Goal: Navigation & Orientation: Find specific page/section

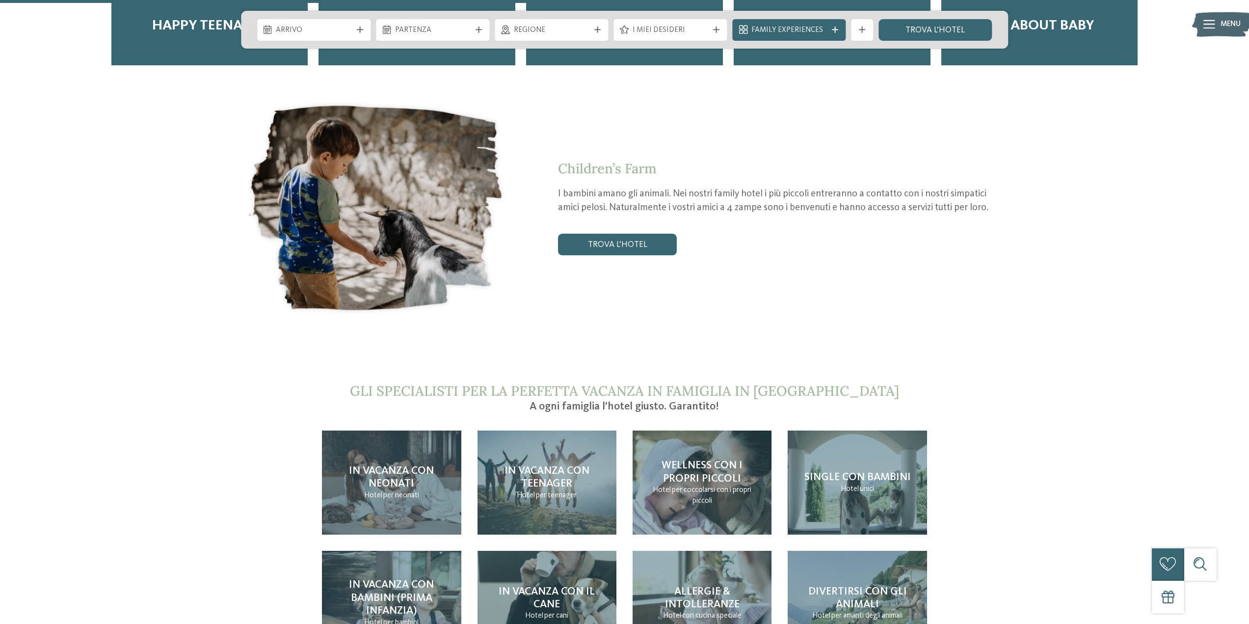
scroll to position [2356, 0]
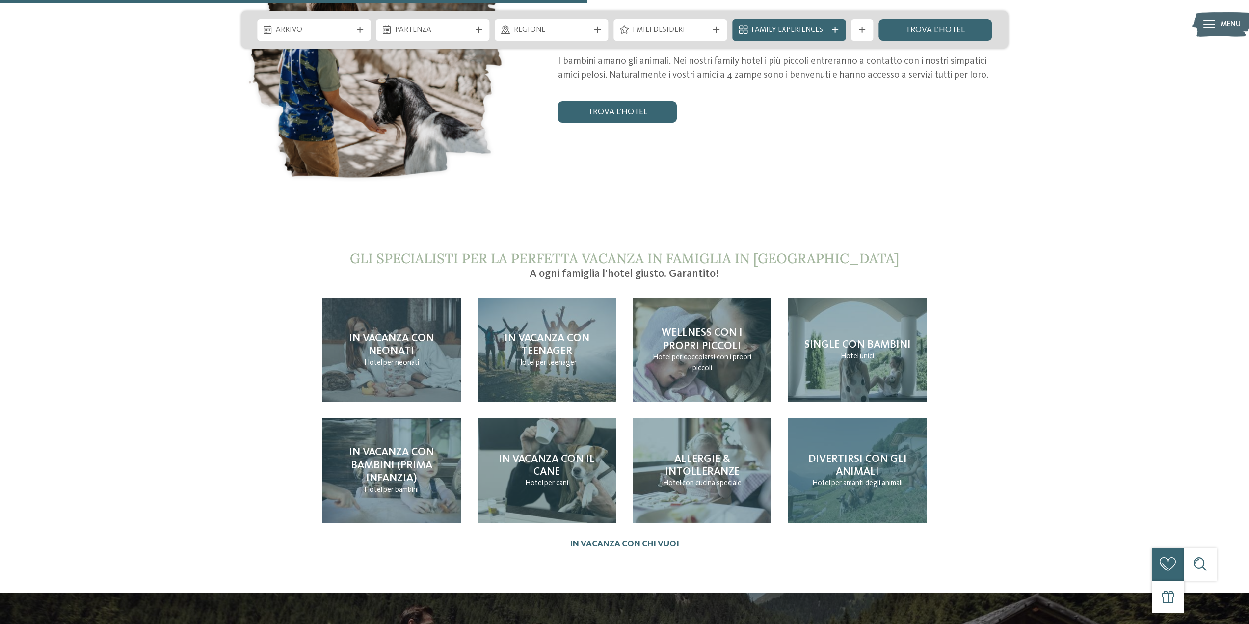
click at [865, 454] on span "Divertirsi con gli animali" at bounding box center [858, 466] width 99 height 24
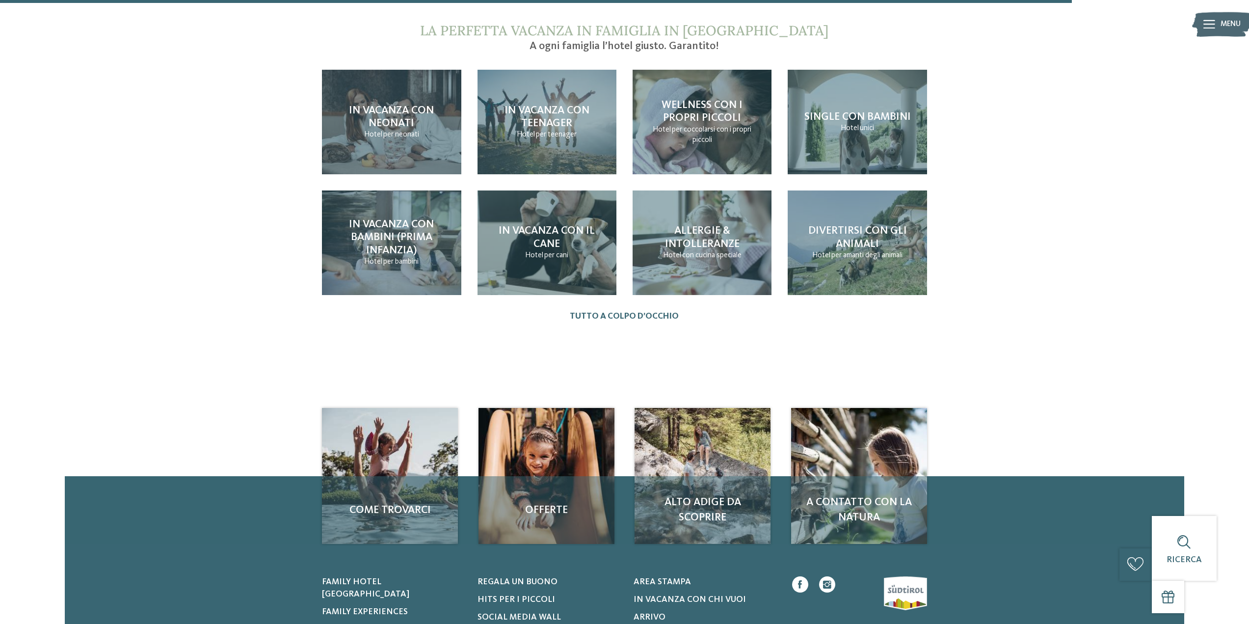
scroll to position [1227, 0]
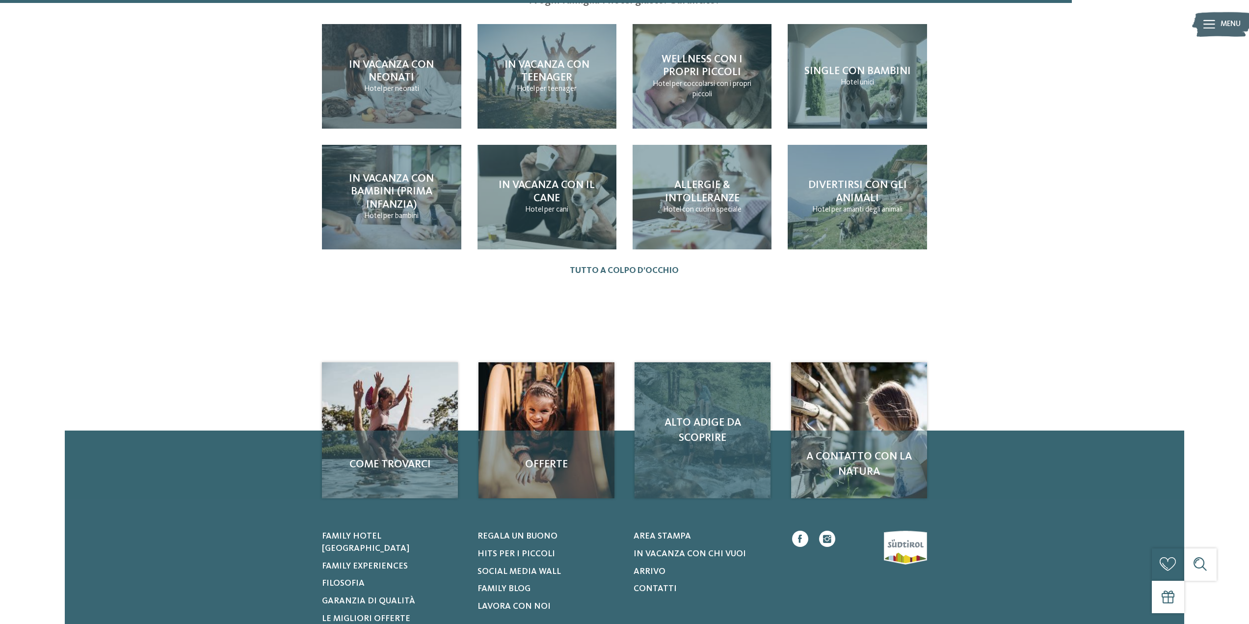
click at [705, 445] on div "Alto Adige da scoprire" at bounding box center [703, 430] width 136 height 136
click at [693, 417] on span "Alto Adige da scoprire" at bounding box center [703, 430] width 114 height 30
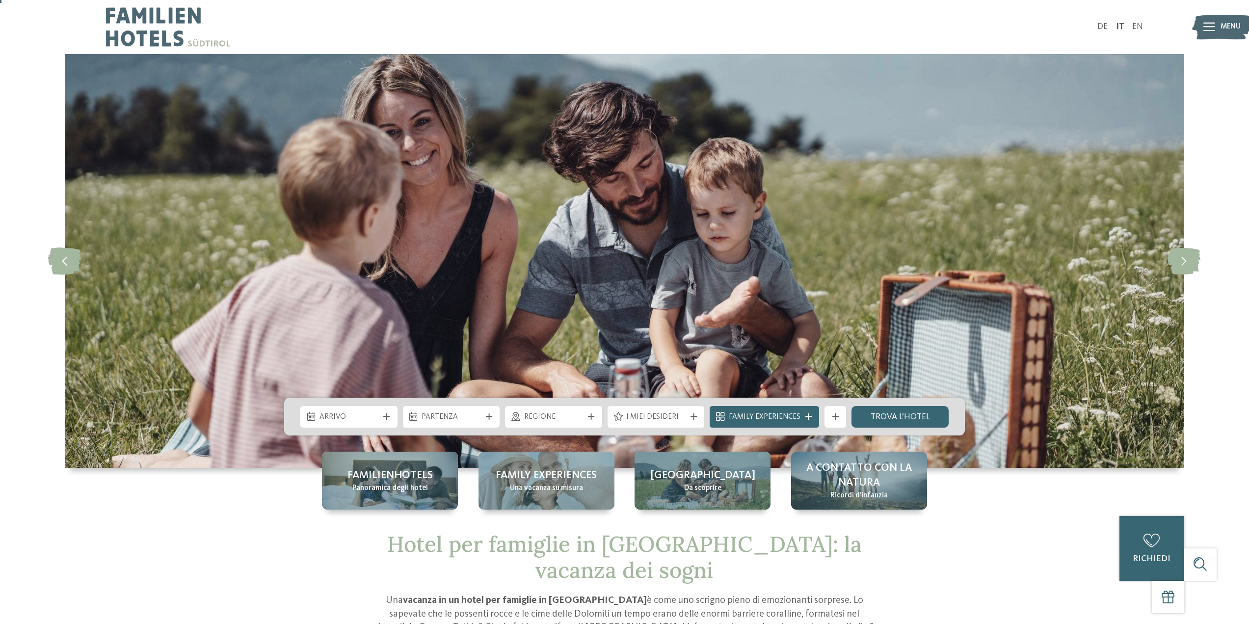
scroll to position [49, 0]
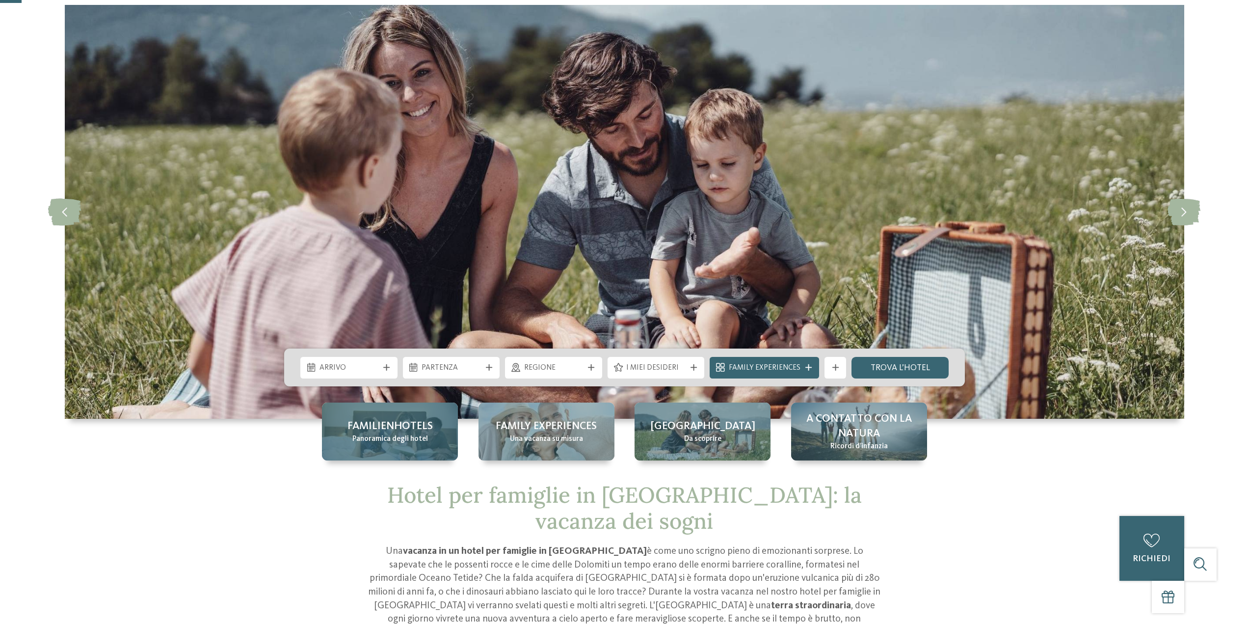
click at [401, 430] on span "Familienhotels" at bounding box center [390, 426] width 85 height 15
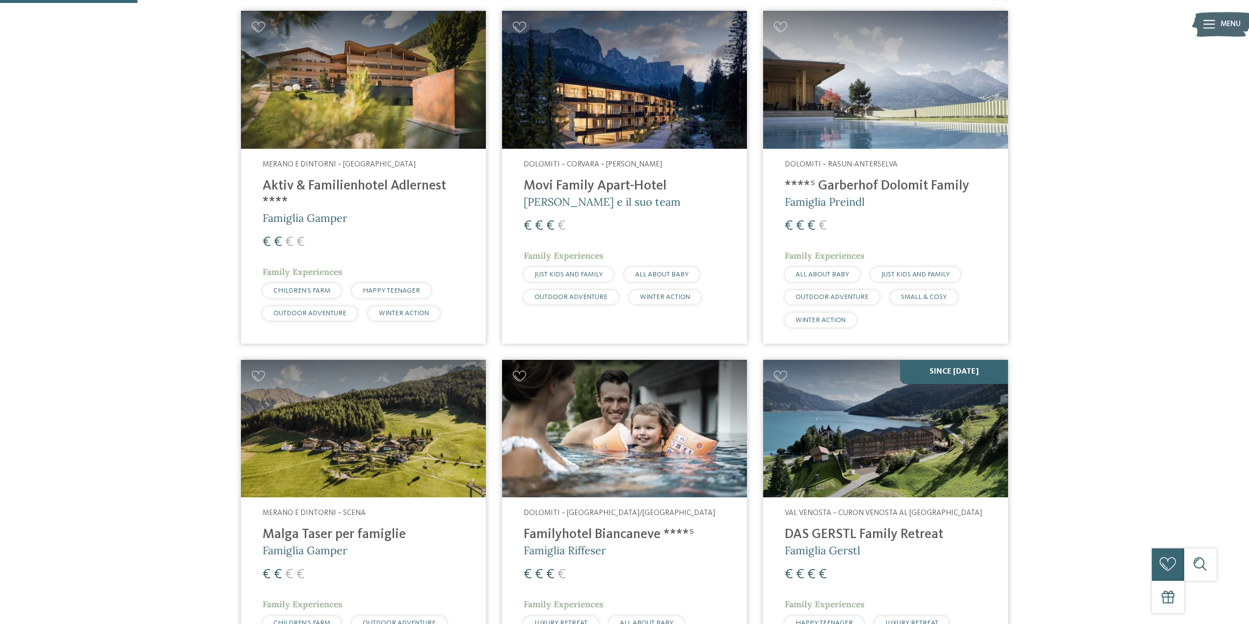
scroll to position [393, 0]
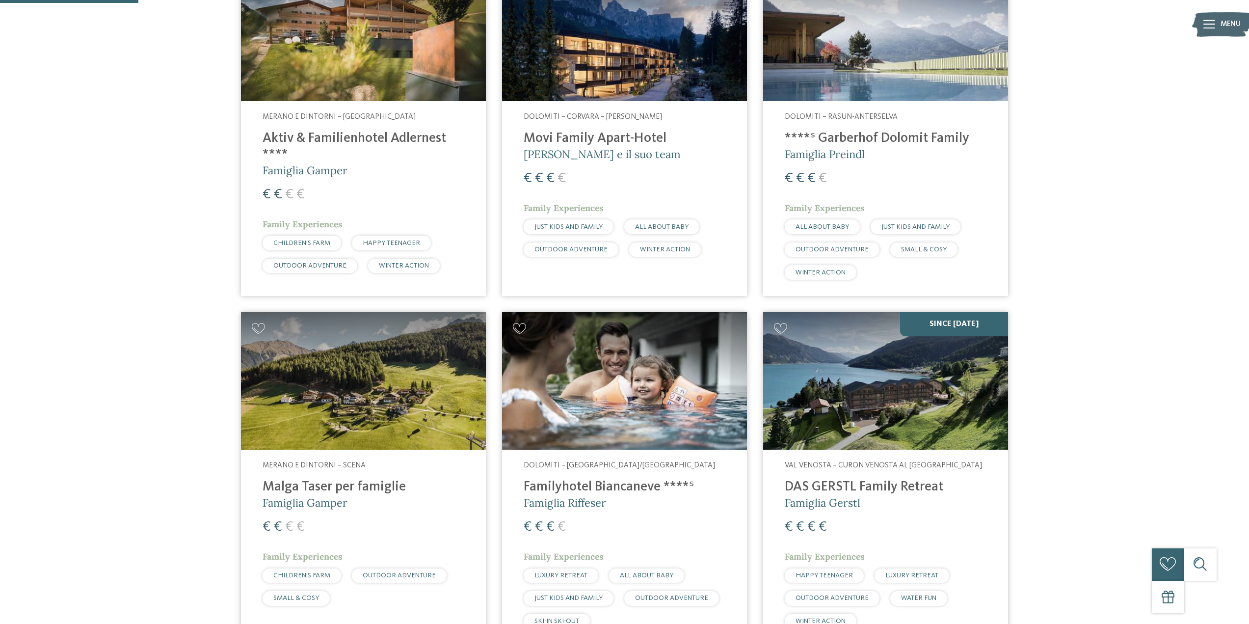
click at [363, 491] on h4 "Malga Taser per famiglie" at bounding box center [364, 487] width 202 height 16
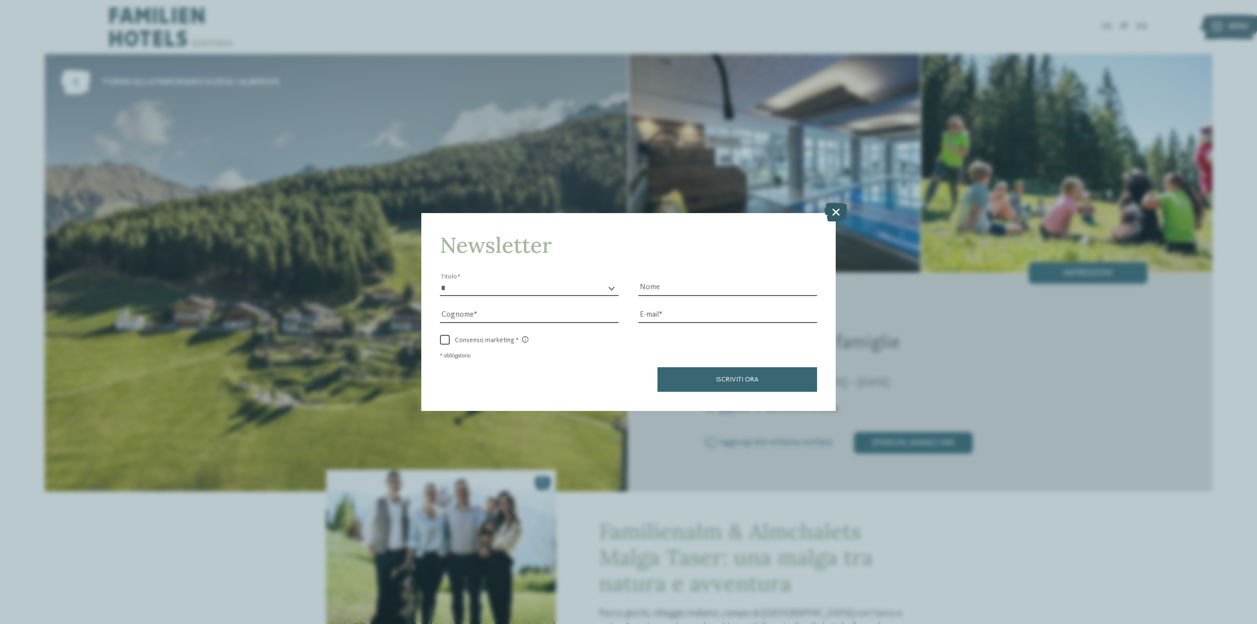
click at [842, 212] on icon at bounding box center [835, 212] width 23 height 19
